Goal: Communication & Community: Answer question/provide support

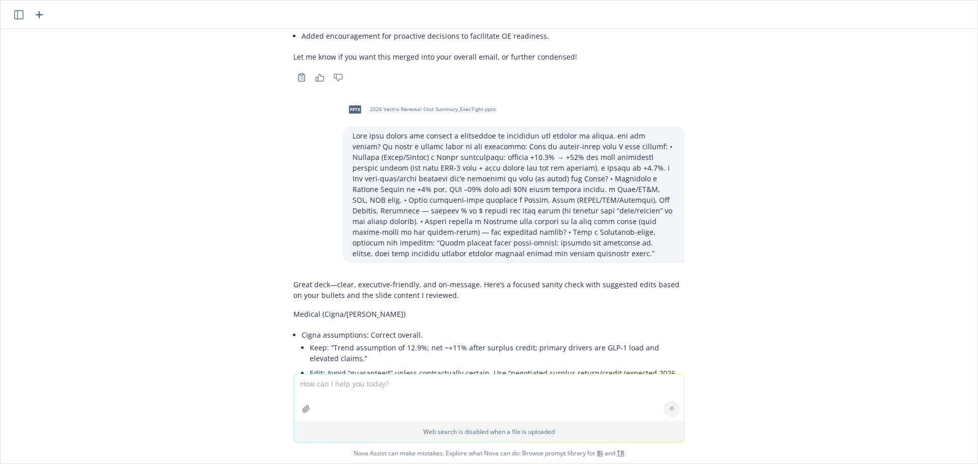
scroll to position [2479, 0]
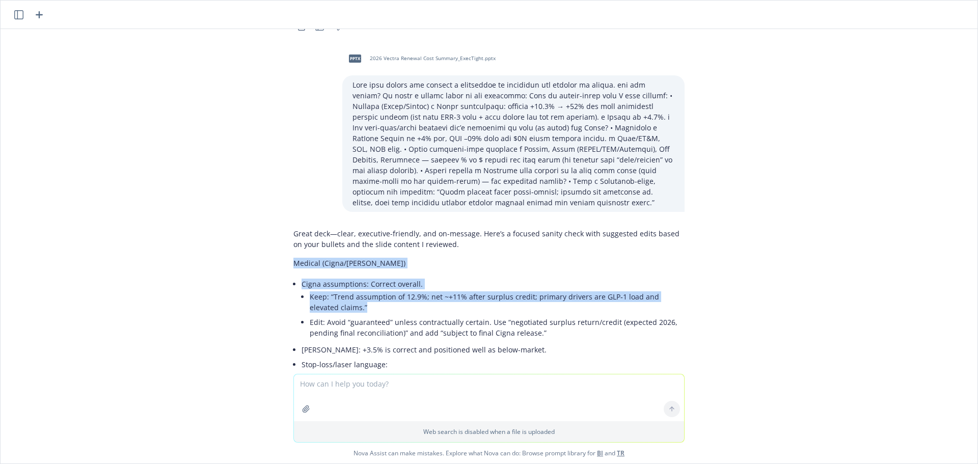
drag, startPoint x: 284, startPoint y: 178, endPoint x: 388, endPoint y: 226, distance: 114.7
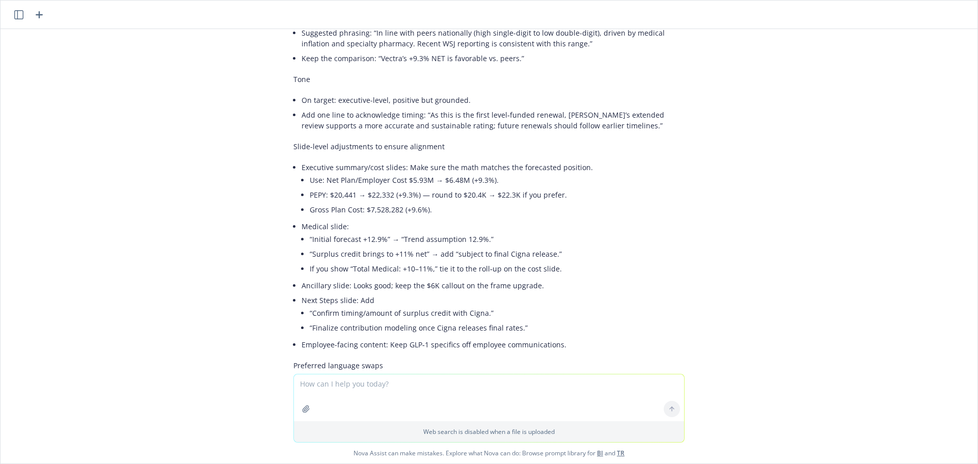
scroll to position [3141, 0]
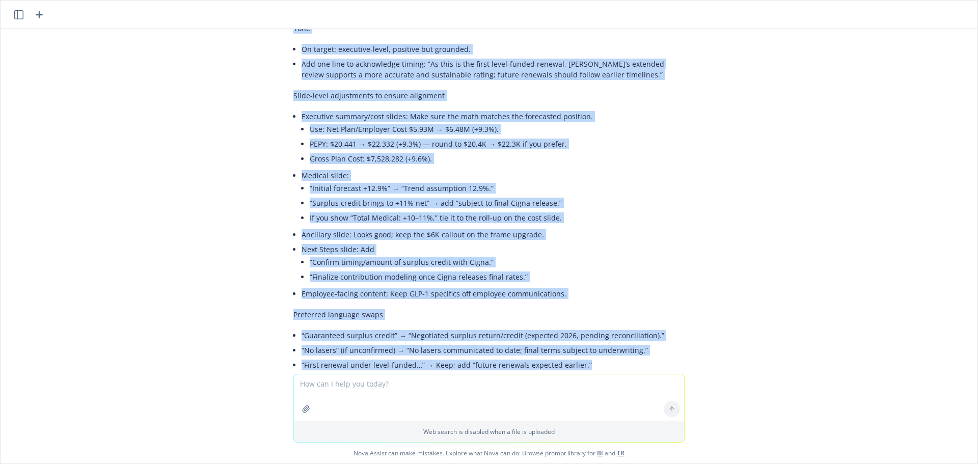
click at [592, 358] on li "“First renewal under level‑funded…” → Keep; add “future renewals expected earli…" at bounding box center [493, 365] width 383 height 15
copy div "Loremip (Dolor/Sitame) Conse adipiscinge: Seddoei tempori. Utla: “Etdol magnaal…"
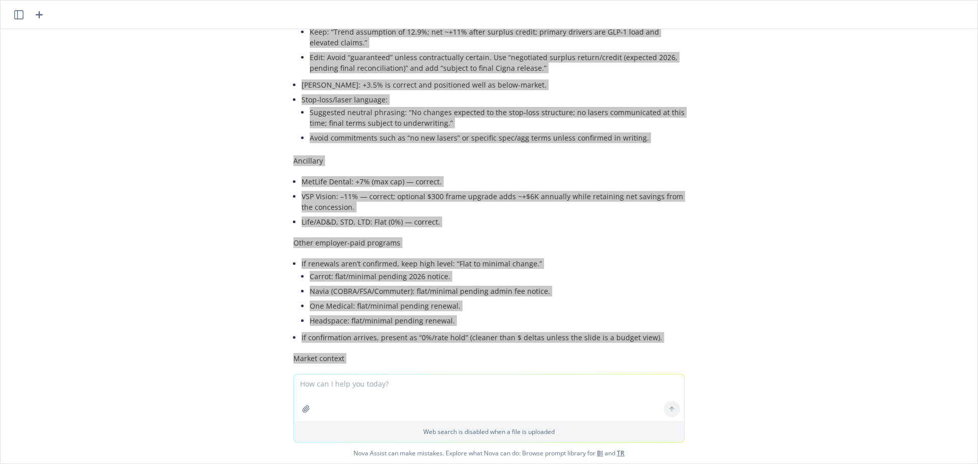
scroll to position [2733, 0]
